Goal: Transaction & Acquisition: Obtain resource

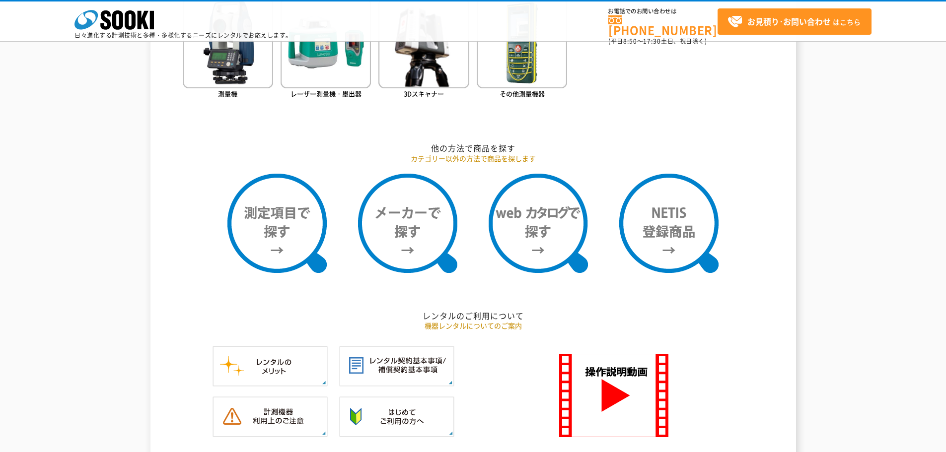
scroll to position [745, 0]
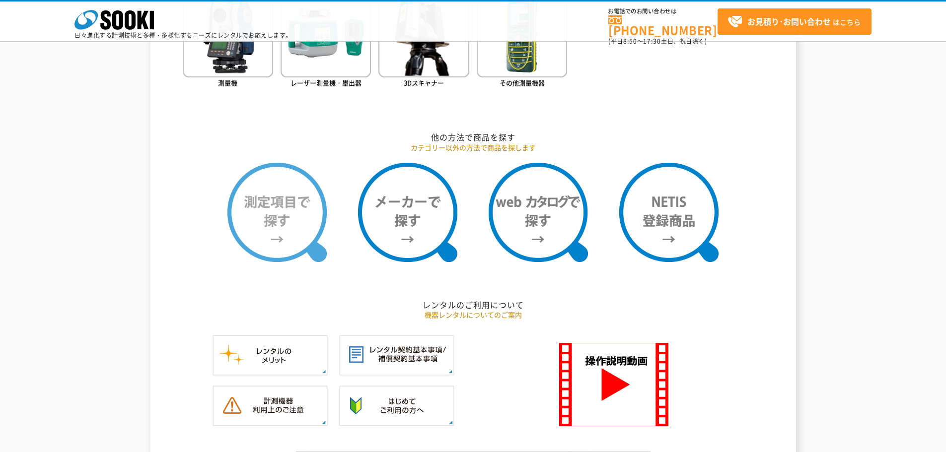
click at [269, 213] on img at bounding box center [276, 212] width 99 height 99
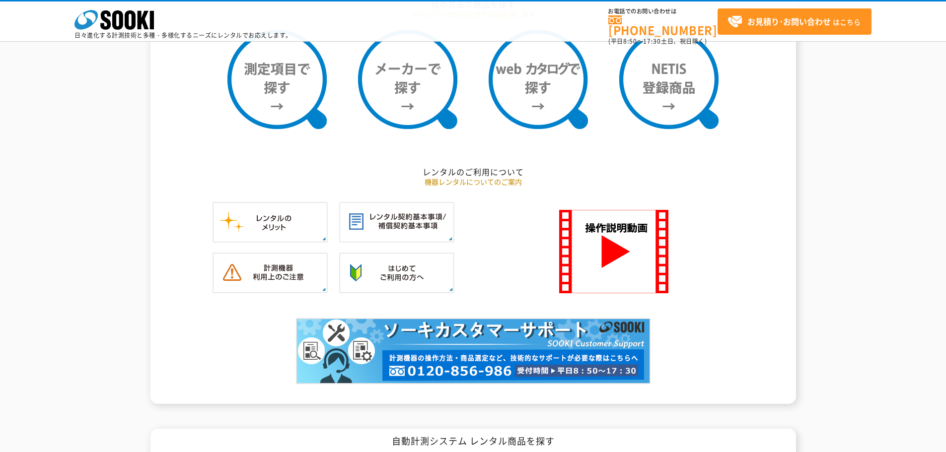
scroll to position [993, 0]
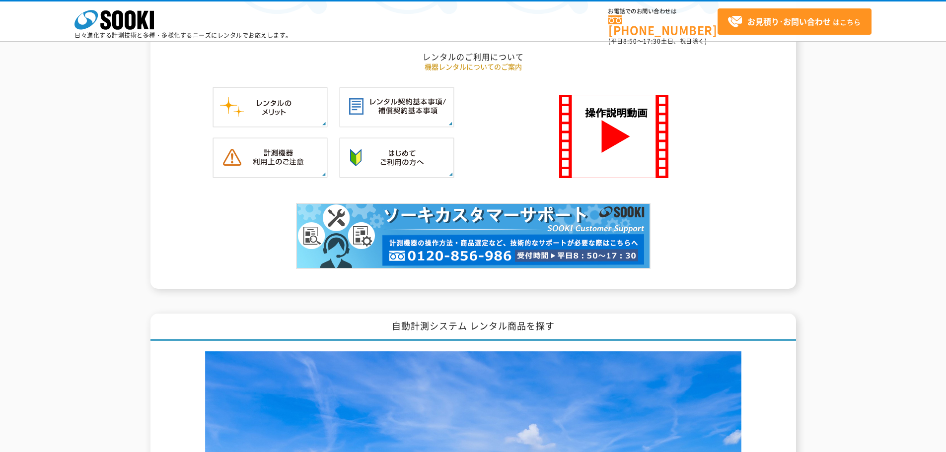
click at [722, 268] on div at bounding box center [473, 246] width 581 height 86
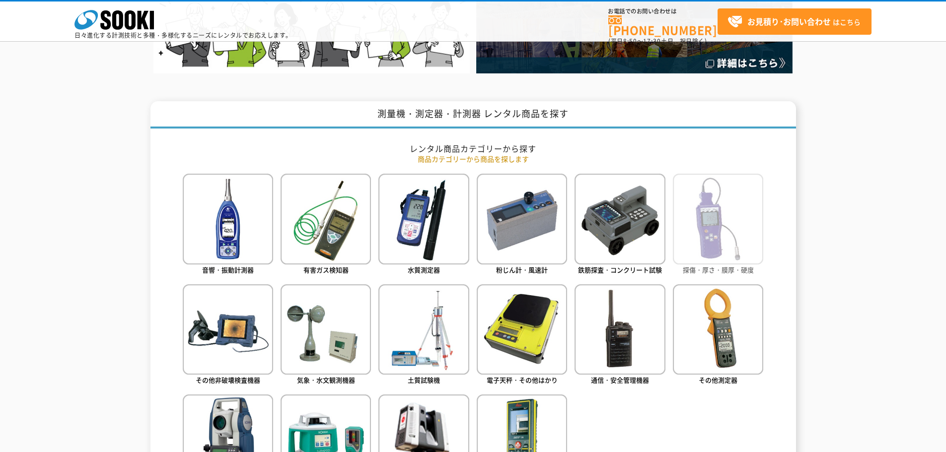
scroll to position [447, 0]
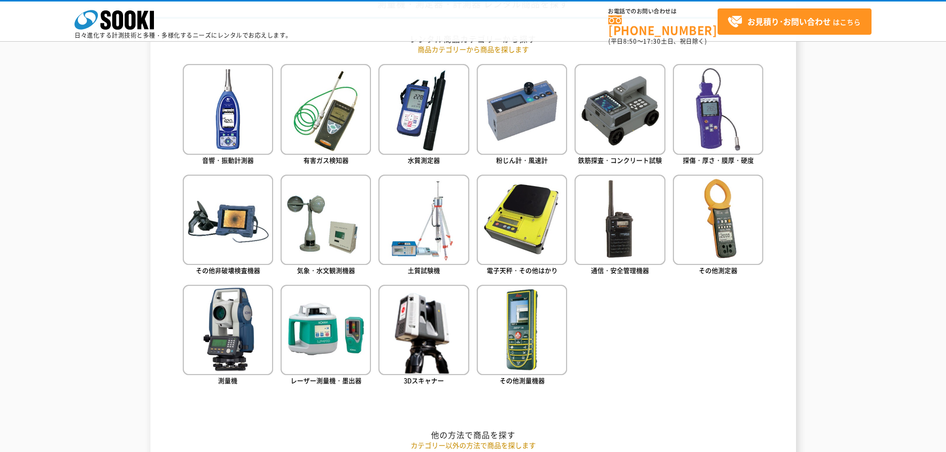
click at [700, 347] on ul "音響・振動計測器 有害ガス検知器 水質測定器 粉じん計・風速計 鉄筋探査・コンクリート試験 探傷・厚さ・膜厚・硬度" at bounding box center [473, 239] width 581 height 351
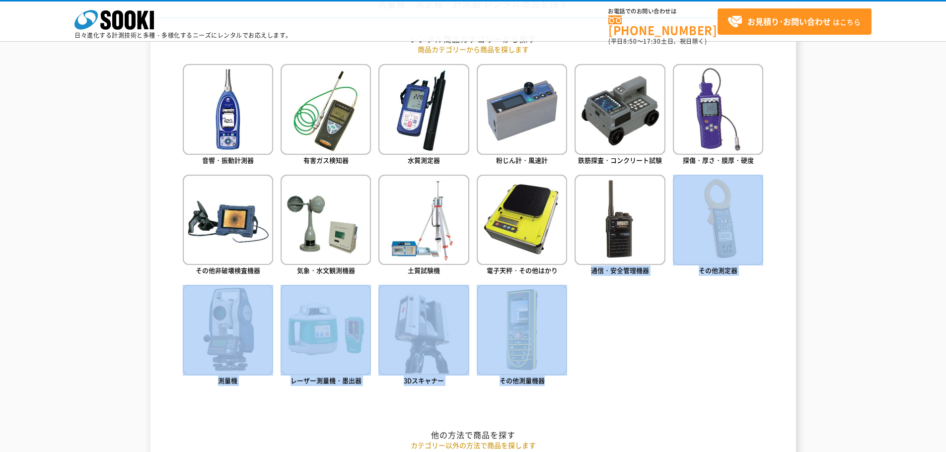
drag, startPoint x: 590, startPoint y: 290, endPoint x: 729, endPoint y: 361, distance: 155.4
click at [729, 361] on ul "音響・振動計測器 有害ガス検知器 水質測定器 粉じん計・風速計 鉄筋探査・コンクリート試験 探傷・厚さ・膜厚・硬度" at bounding box center [473, 239] width 581 height 351
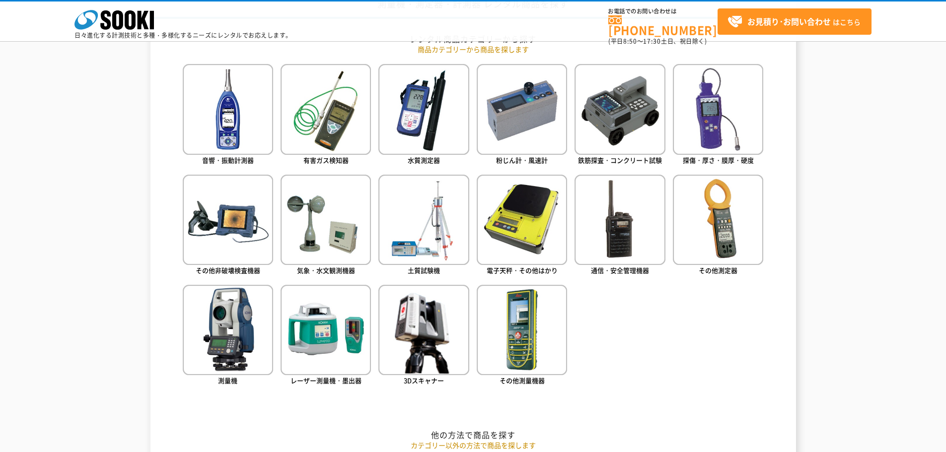
click at [729, 361] on ul "音響・振動計測器 有害ガス検知器 水質測定器 粉じん計・風速計 鉄筋探査・コンクリート試験 探傷・厚さ・膜厚・硬度" at bounding box center [473, 239] width 581 height 351
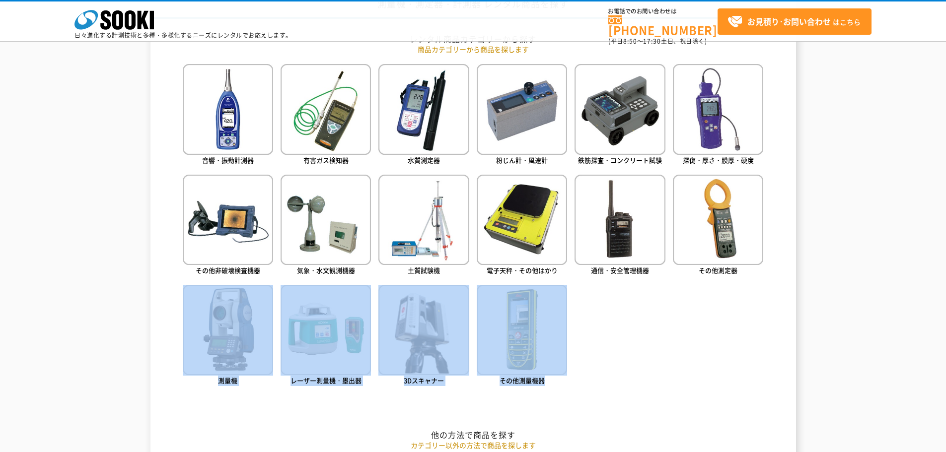
drag, startPoint x: 739, startPoint y: 303, endPoint x: 633, endPoint y: 344, distance: 113.3
click at [633, 344] on ul "音響・振動計測器 有害ガス検知器 水質測定器 粉じん計・風速計 鉄筋探査・コンクリート試験 探傷・厚さ・膜厚・硬度" at bounding box center [473, 239] width 581 height 351
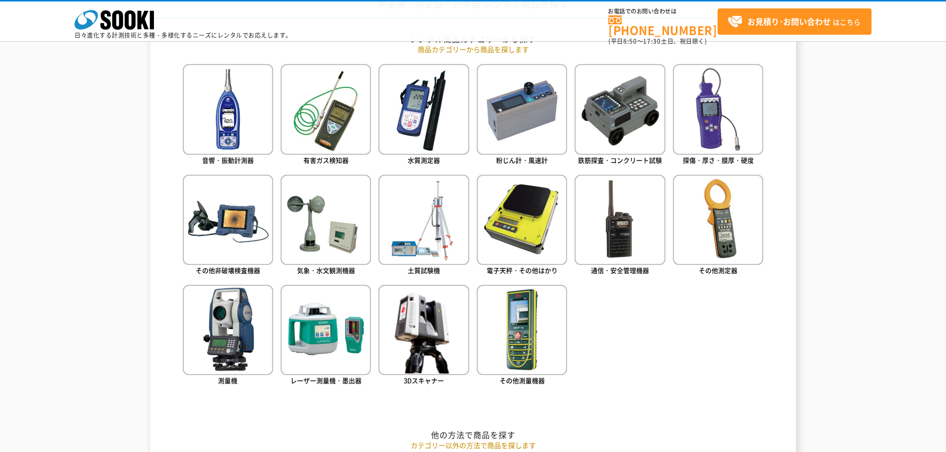
click at [639, 344] on ul "音響・振動計測器 有害ガス検知器 水質測定器 粉じん計・風速計 鉄筋探査・コンクリート試験 探傷・厚さ・膜厚・硬度" at bounding box center [473, 239] width 581 height 351
click at [602, 299] on ul "音響・振動計測器 有害ガス検知器 水質測定器 粉じん計・風速計 鉄筋探査・コンクリート試験 探傷・厚さ・膜厚・硬度" at bounding box center [473, 239] width 581 height 351
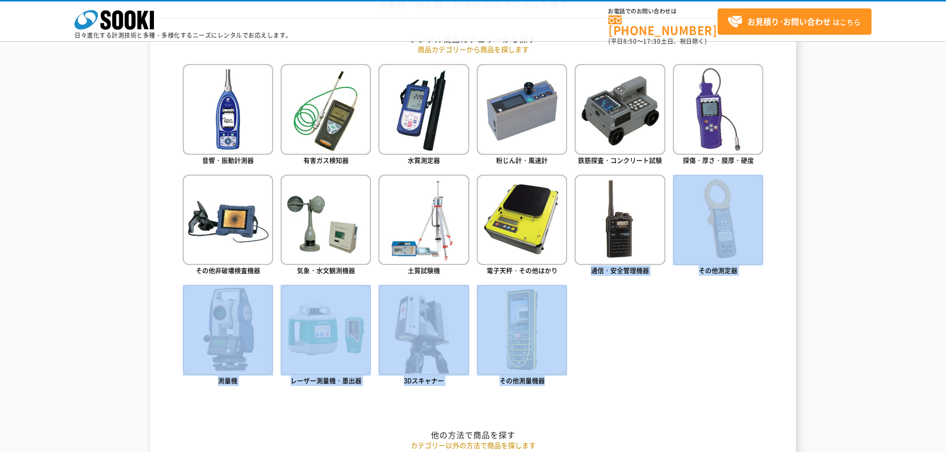
drag, startPoint x: 591, startPoint y: 292, endPoint x: 690, endPoint y: 361, distance: 120.9
click at [690, 361] on ul "音響・振動計測器 有害ガス検知器 水質測定器 粉じん計・風速計 鉄筋探査・コンクリート試験 探傷・厚さ・膜厚・硬度" at bounding box center [473, 239] width 581 height 351
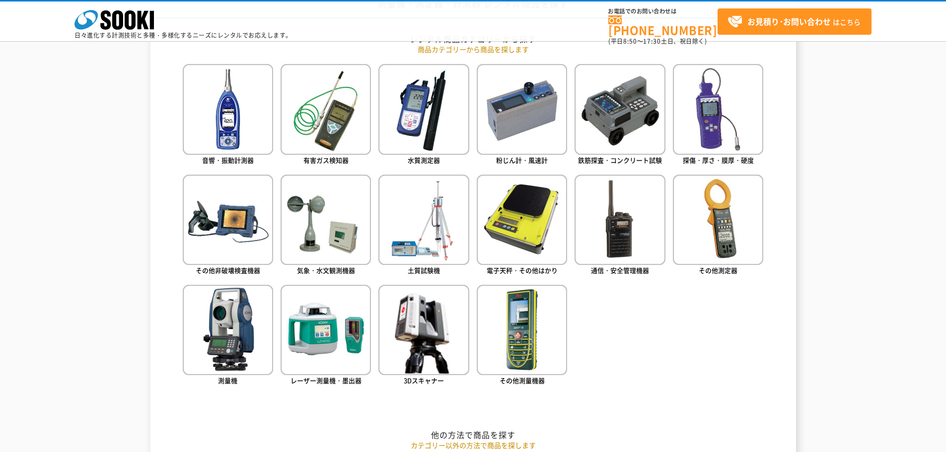
click at [707, 358] on ul "音響・振動計測器 有害ガス検知器 水質測定器 粉じん計・風速計 鉄筋探査・コンクリート試験 探傷・厚さ・膜厚・硬度" at bounding box center [473, 239] width 581 height 351
click at [715, 244] on img at bounding box center [718, 220] width 90 height 90
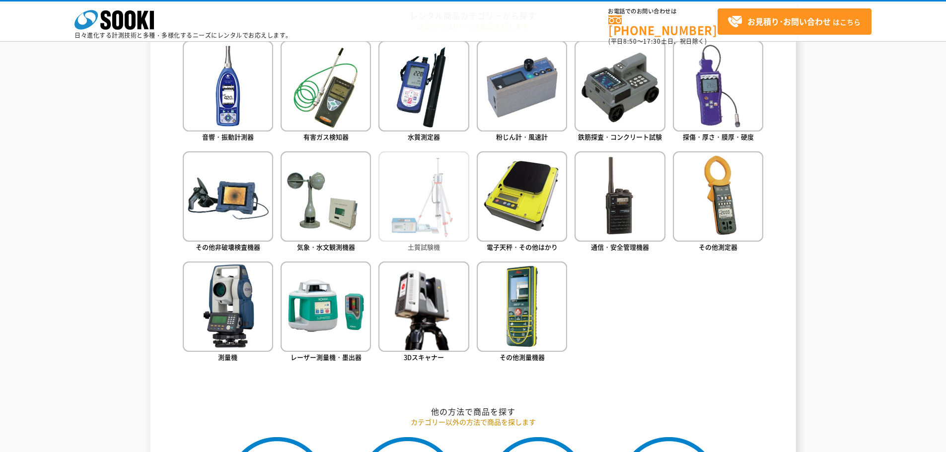
scroll to position [496, 0]
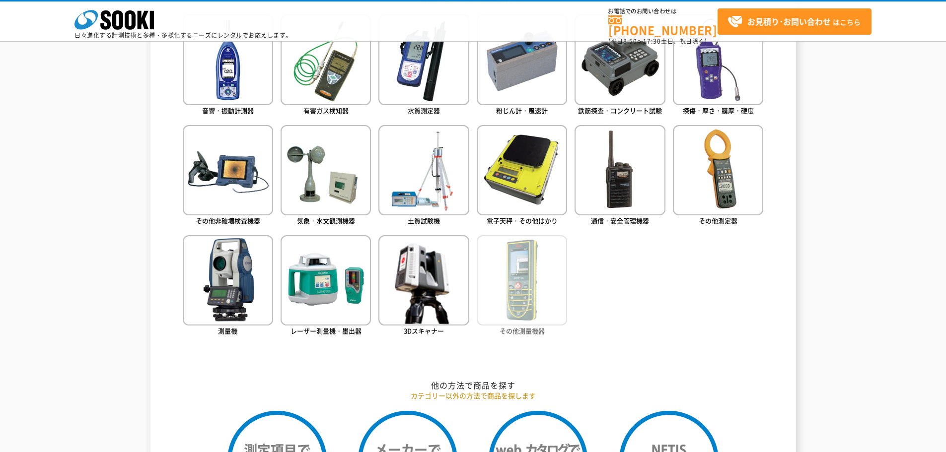
click at [544, 285] on img at bounding box center [522, 280] width 90 height 90
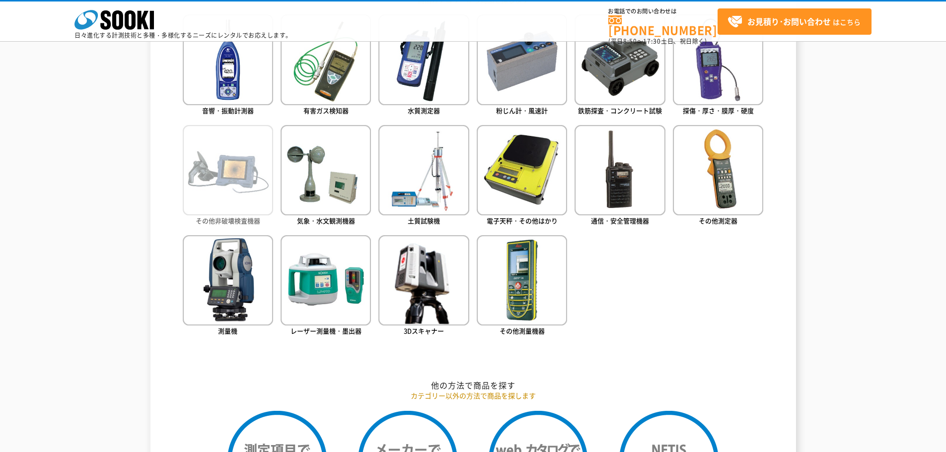
click at [228, 170] on img at bounding box center [228, 170] width 90 height 90
click at [767, 332] on div "測量機・測定器・計測器 レンタル商品を探す レンタル商品カテゴリーから探す 商品カテゴリーから商品を探します 音響・振動計測器 有害ガス検知器 水質測定器 粉…" at bounding box center [472, 363] width 645 height 843
click at [756, 333] on ul "音響・振動計測器 有害ガス検知器 水質測定器 粉じん計・風速計 鉄筋探査・コンクリート試験 探傷・厚さ・膜厚・硬度" at bounding box center [473, 189] width 581 height 351
click at [745, 326] on ul "音響・振動計測器 有害ガス検知器 水質測定器 粉じん計・風速計 鉄筋探査・コンクリート試験 探傷・厚さ・膜厚・硬度" at bounding box center [473, 189] width 581 height 351
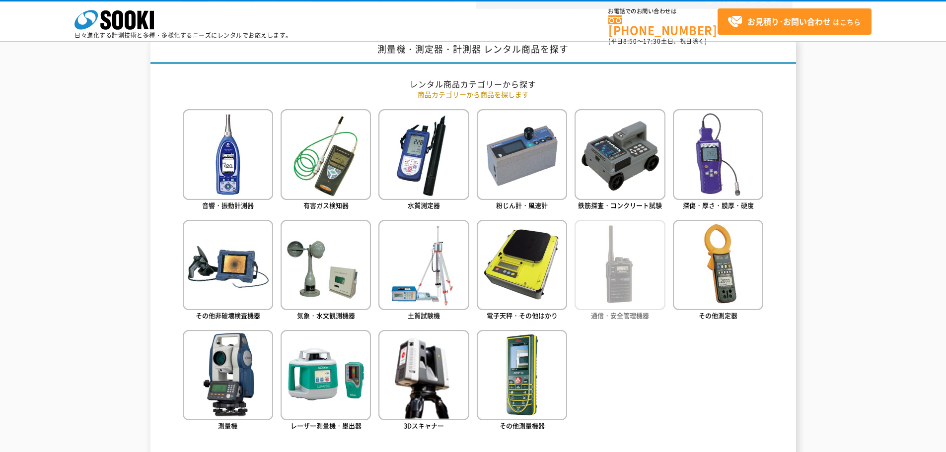
scroll to position [397, 0]
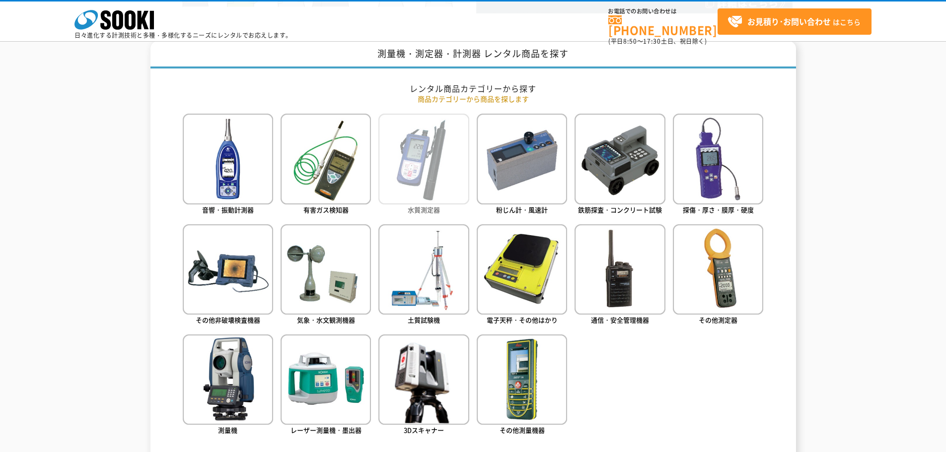
click at [433, 155] on img at bounding box center [423, 159] width 90 height 90
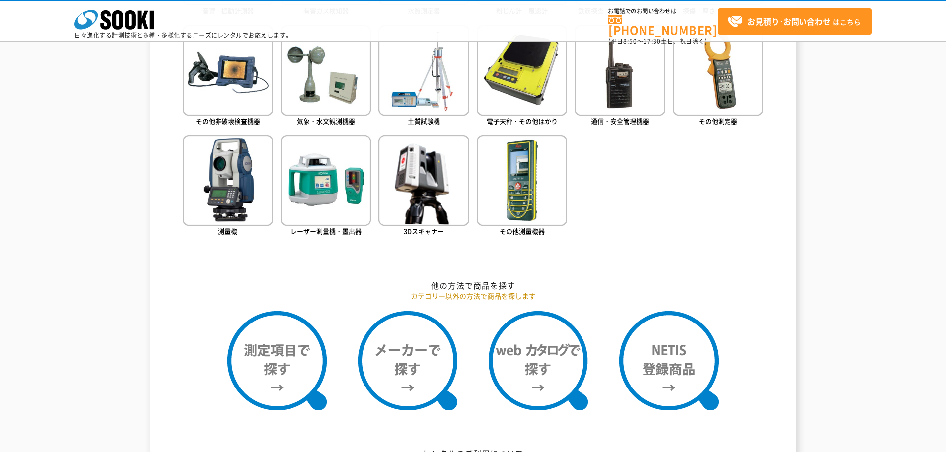
scroll to position [596, 0]
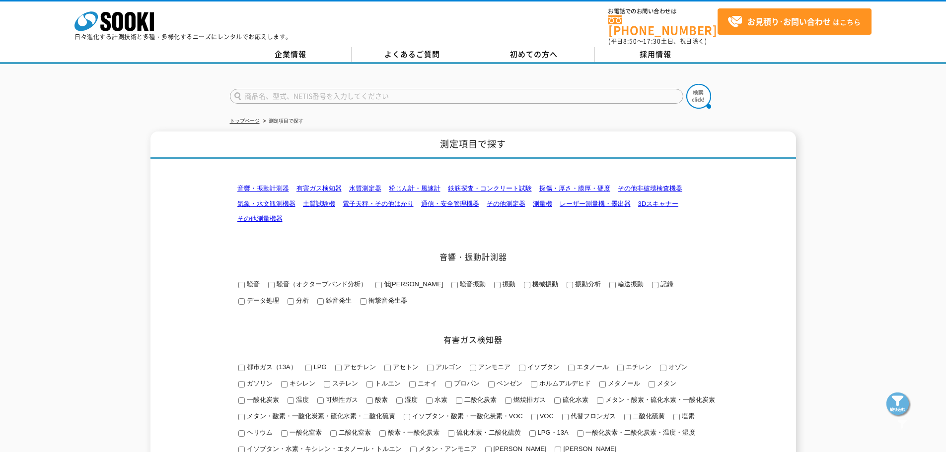
click at [395, 280] on span "低周波音" at bounding box center [413, 283] width 62 height 7
click at [382, 282] on input "低周波音" at bounding box center [378, 285] width 6 height 6
checkbox input "true"
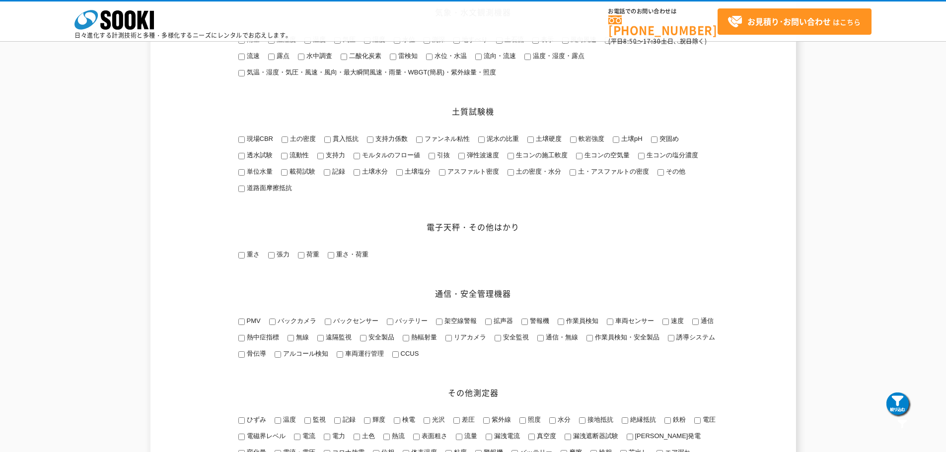
scroll to position [894, 0]
click at [699, 324] on span "通信" at bounding box center [706, 320] width 15 height 7
click at [699, 325] on input "通信" at bounding box center [695, 321] width 6 height 6
checkbox input "true"
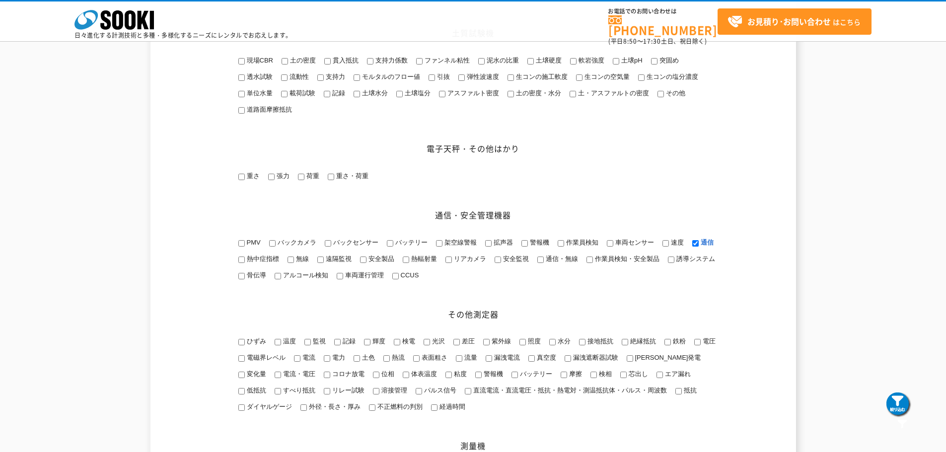
scroll to position [993, 0]
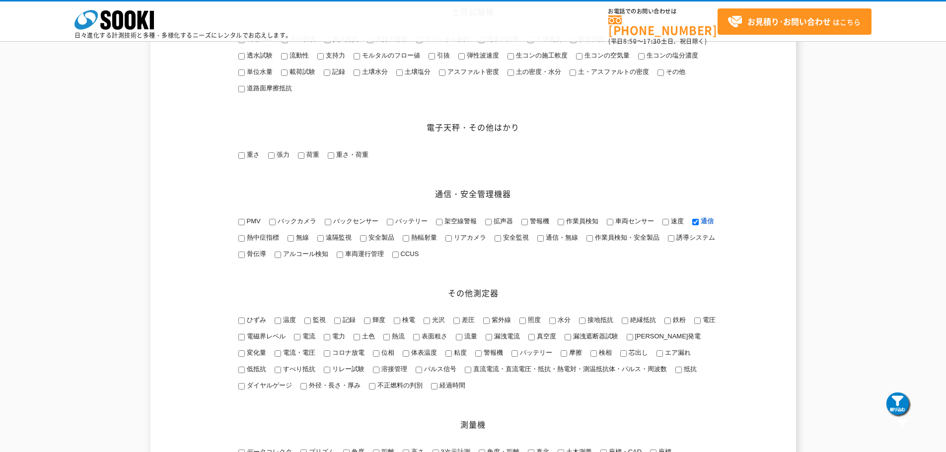
click at [422, 373] on span "パルス信号" at bounding box center [439, 368] width 34 height 7
click at [416, 373] on input "パルス信号" at bounding box center [419, 370] width 6 height 6
checkbox input "true"
click at [560, 241] on span "通信・無線" at bounding box center [561, 237] width 34 height 7
click at [544, 242] on input "通信・無線" at bounding box center [540, 238] width 6 height 6
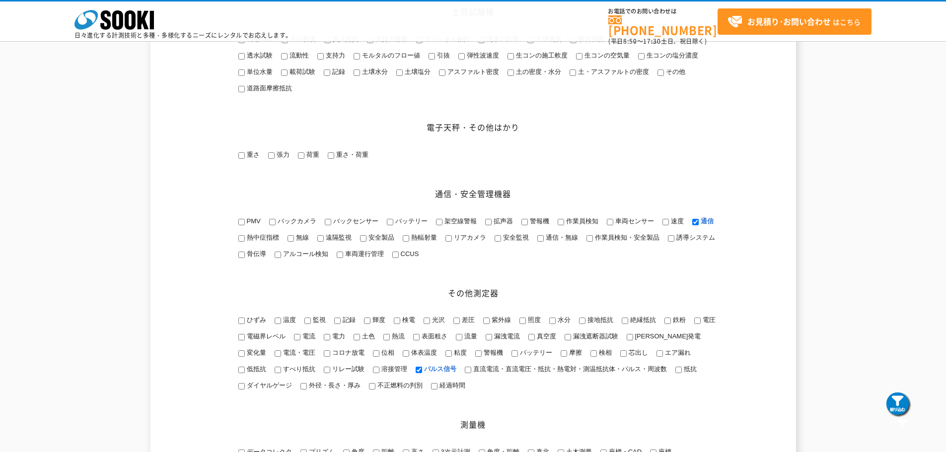
checkbox input "true"
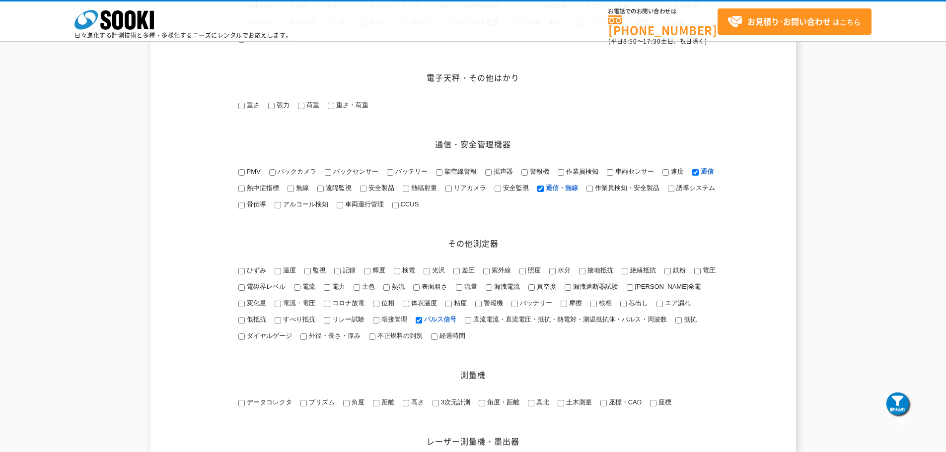
click at [578, 323] on span "直流電流・直流電圧・抵抗・熱電対・測温抵抗体・パルス・周波数" at bounding box center [569, 319] width 196 height 7
click at [471, 324] on input "直流電流・直流電圧・抵抗・熱電対・測温抵抗体・パルス・周波数" at bounding box center [468, 320] width 6 height 6
checkbox input "true"
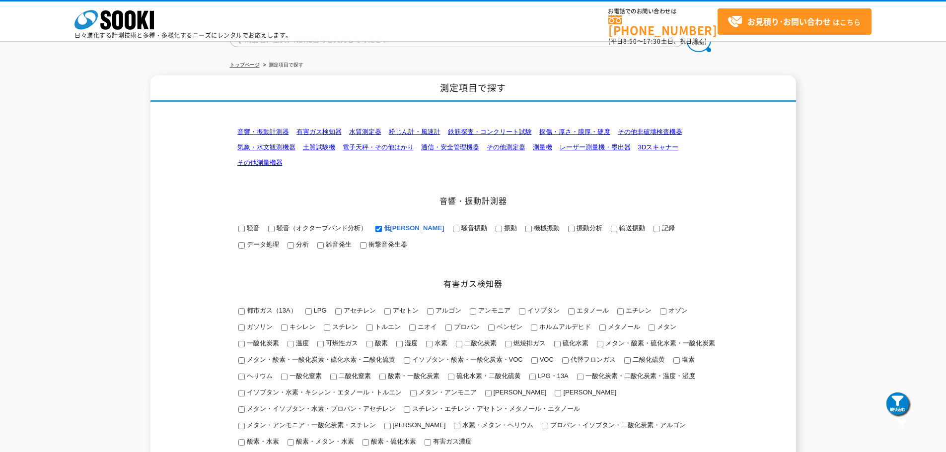
scroll to position [0, 0]
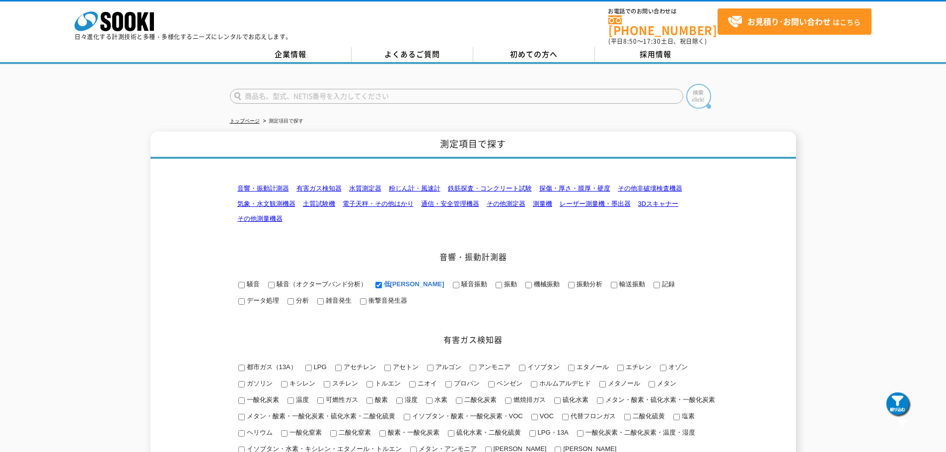
click at [707, 88] on img at bounding box center [698, 96] width 25 height 25
drag, startPoint x: 442, startPoint y: 285, endPoint x: 450, endPoint y: 186, distance: 100.1
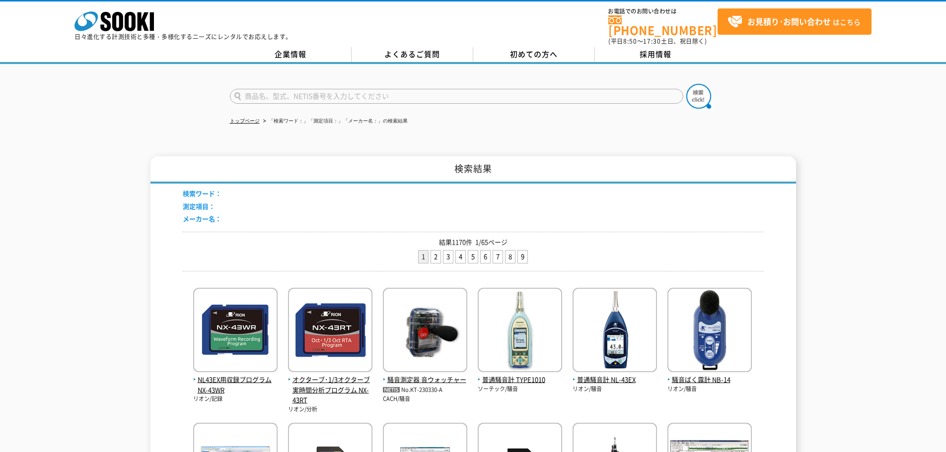
click at [206, 189] on span "検索ワード：" at bounding box center [202, 193] width 39 height 9
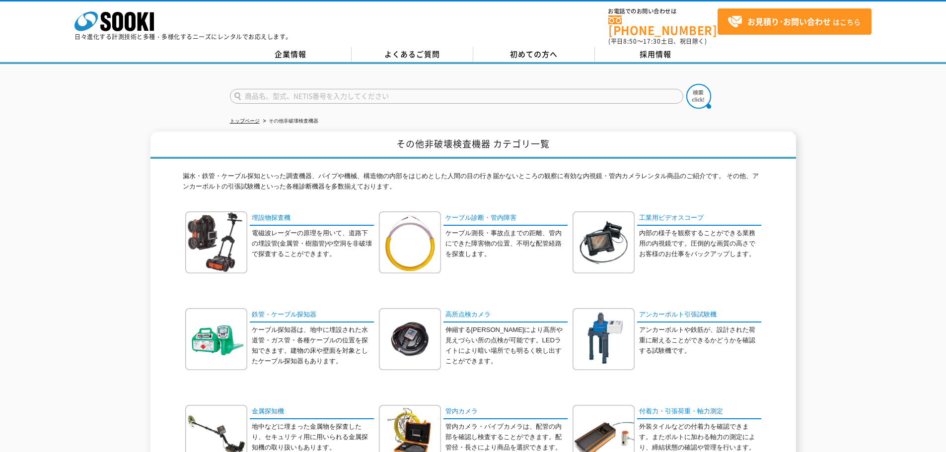
click at [506, 186] on p "漏水・鉄管・ケーブル探知といった調査機器、パイプや機械、構造物の内部をはじめとした人間の目の行き届かないところの観察に有効な内視鏡・管内カメラレンタル商品のご…" at bounding box center [473, 184] width 581 height 26
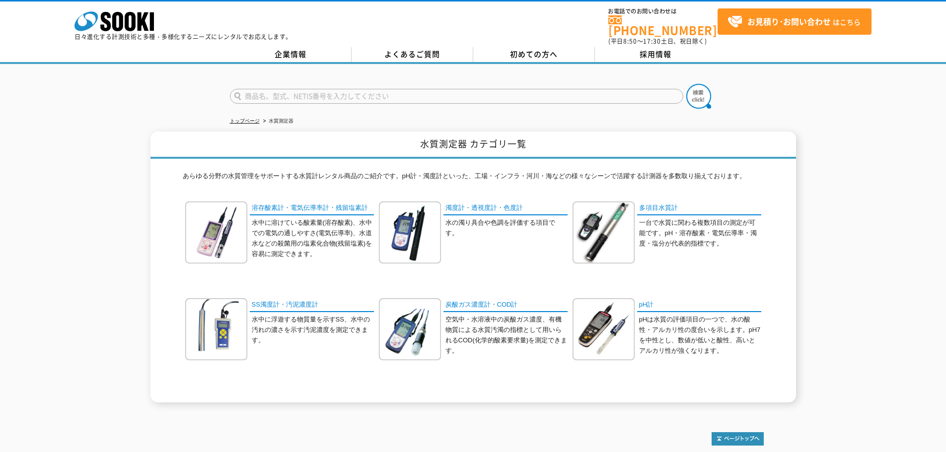
click at [823, 188] on div "水質測定器 カテゴリ一覧 あらゆる分野の水質管理をサポートする水質計レンタル商品のご紹介です。pH計・濁度計といった、工場・インフラ・河川・海などの様々なシー…" at bounding box center [473, 267] width 946 height 271
click at [823, 192] on div "水質測定器 カテゴリ一覧 あらゆる分野の水質管理をサポートする水質計レンタル商品のご紹介です。pH計・濁度計といった、工場・インフラ・河川・海などの様々なシー…" at bounding box center [473, 267] width 946 height 271
